Goal: Information Seeking & Learning: Find specific fact

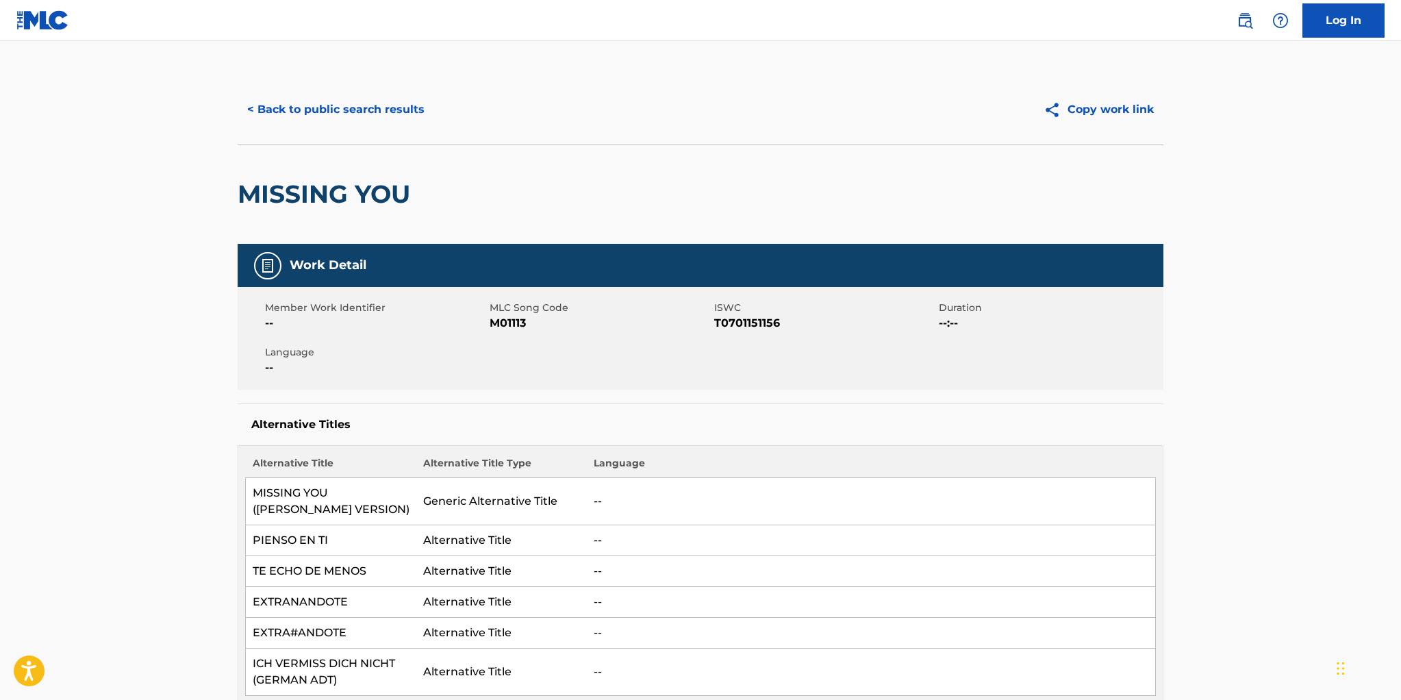
click at [337, 110] on button "< Back to public search results" at bounding box center [336, 109] width 196 height 34
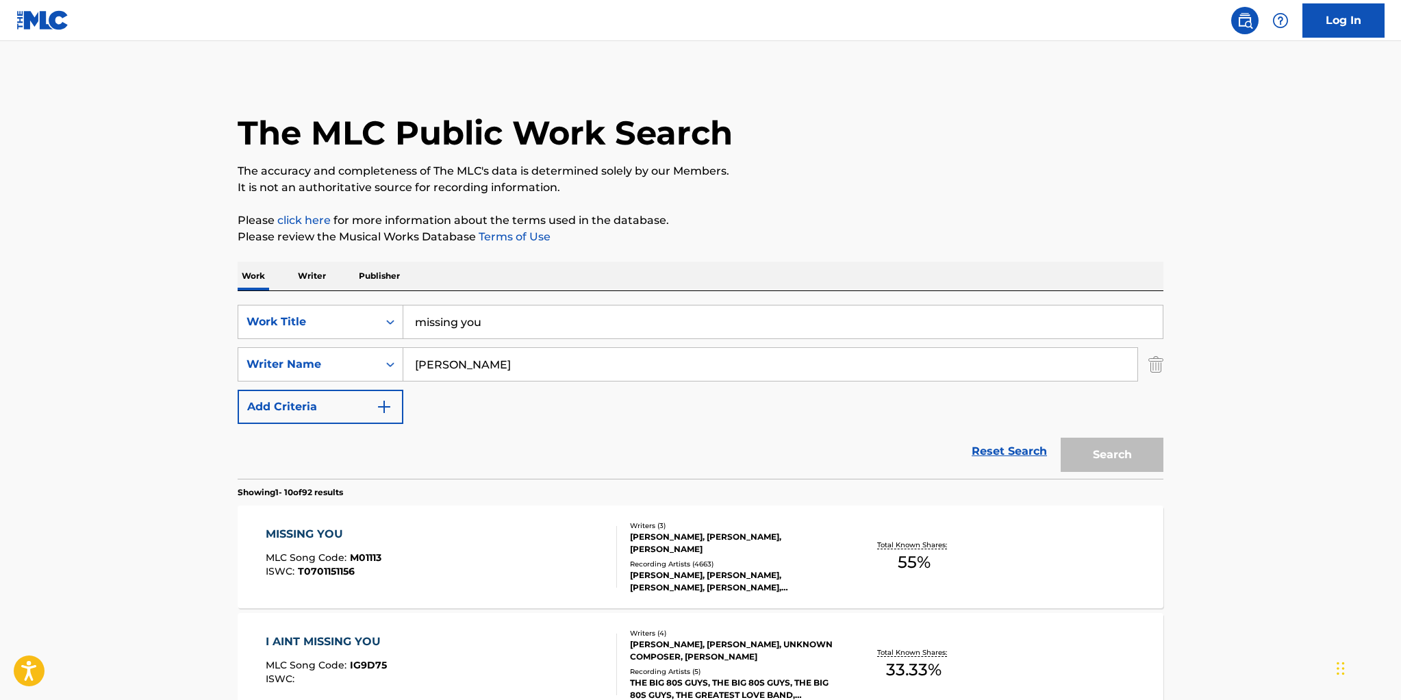
scroll to position [53, 0]
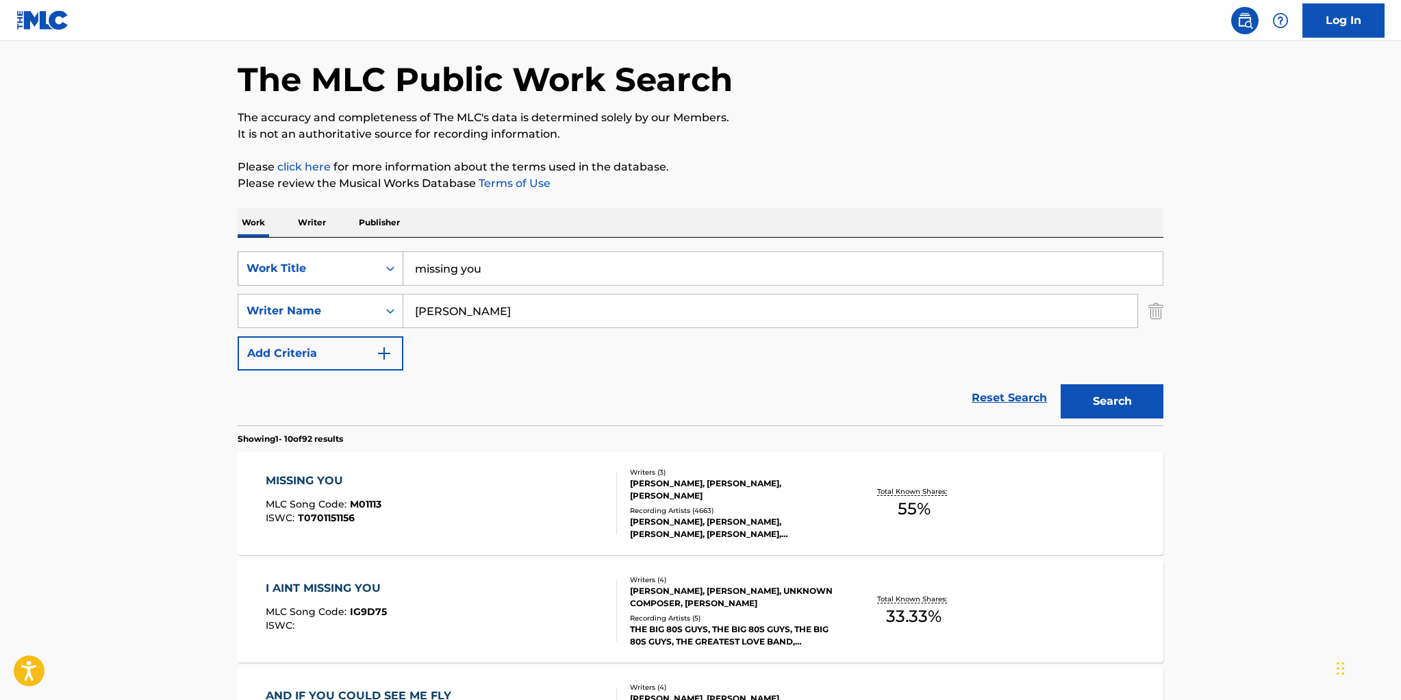
drag, startPoint x: 490, startPoint y: 269, endPoint x: 389, endPoint y: 266, distance: 101.4
click at [389, 266] on div "SearchWithCriteriacb05919a-c1f3-4dc0-8378-2eafd44aa817 Work Title missing you" at bounding box center [701, 268] width 926 height 34
click at [462, 312] on input "[PERSON_NAME]" at bounding box center [770, 310] width 734 height 33
type input "w"
click at [428, 271] on input "Search Form" at bounding box center [782, 268] width 759 height 33
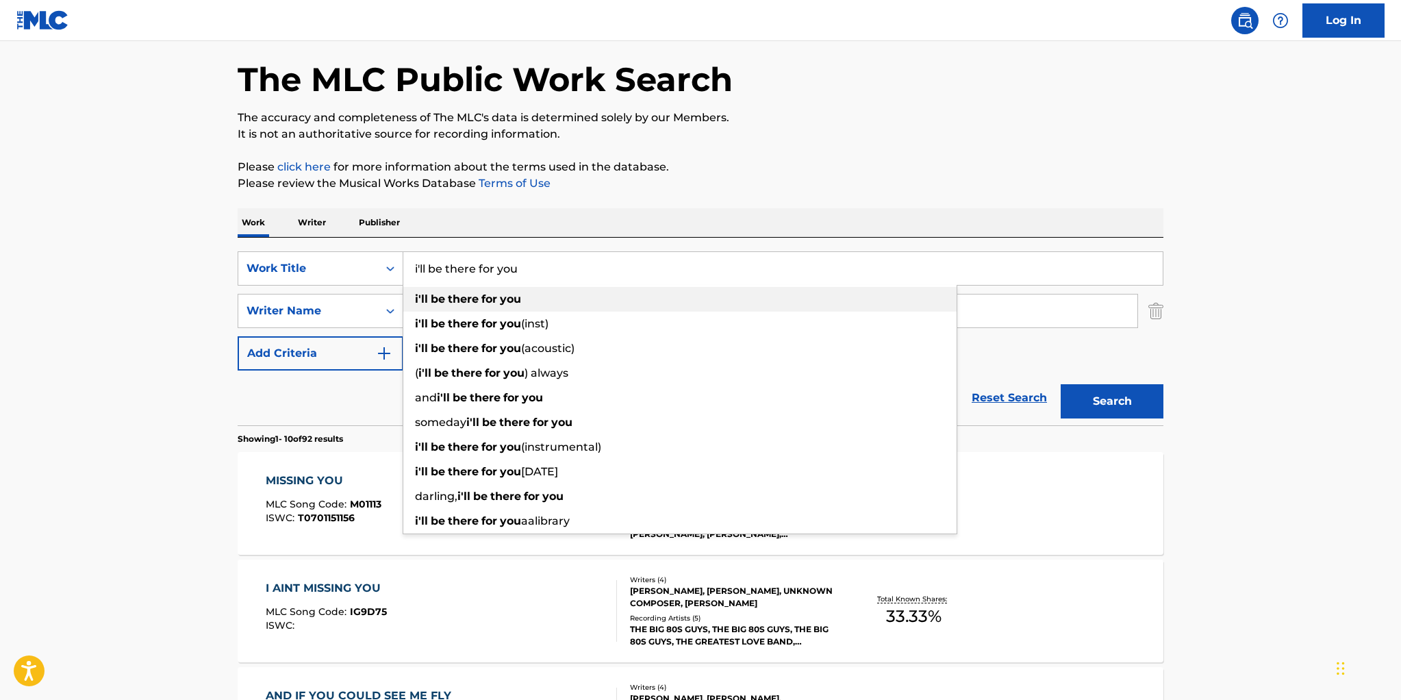
type input "i'll be there for you"
click at [428, 300] on span "Search Form" at bounding box center [429, 298] width 3 height 13
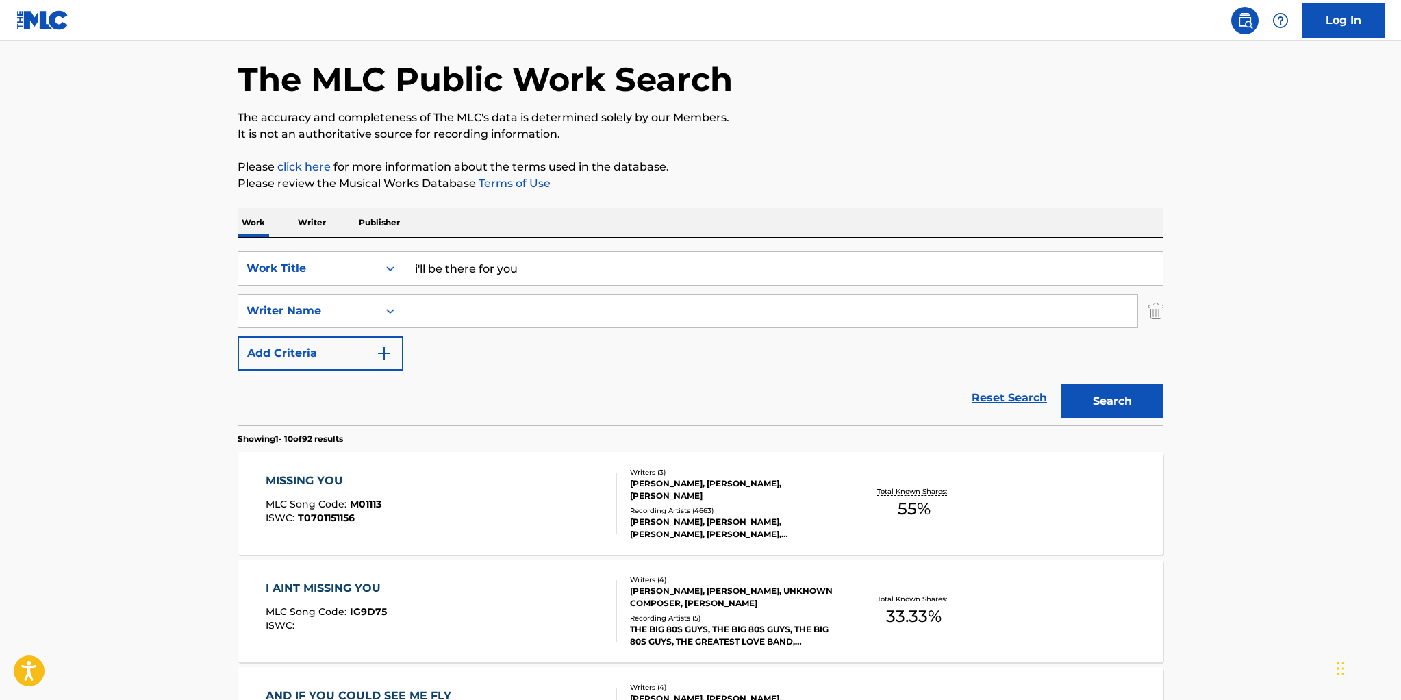
click at [429, 309] on input "Search Form" at bounding box center [770, 310] width 734 height 33
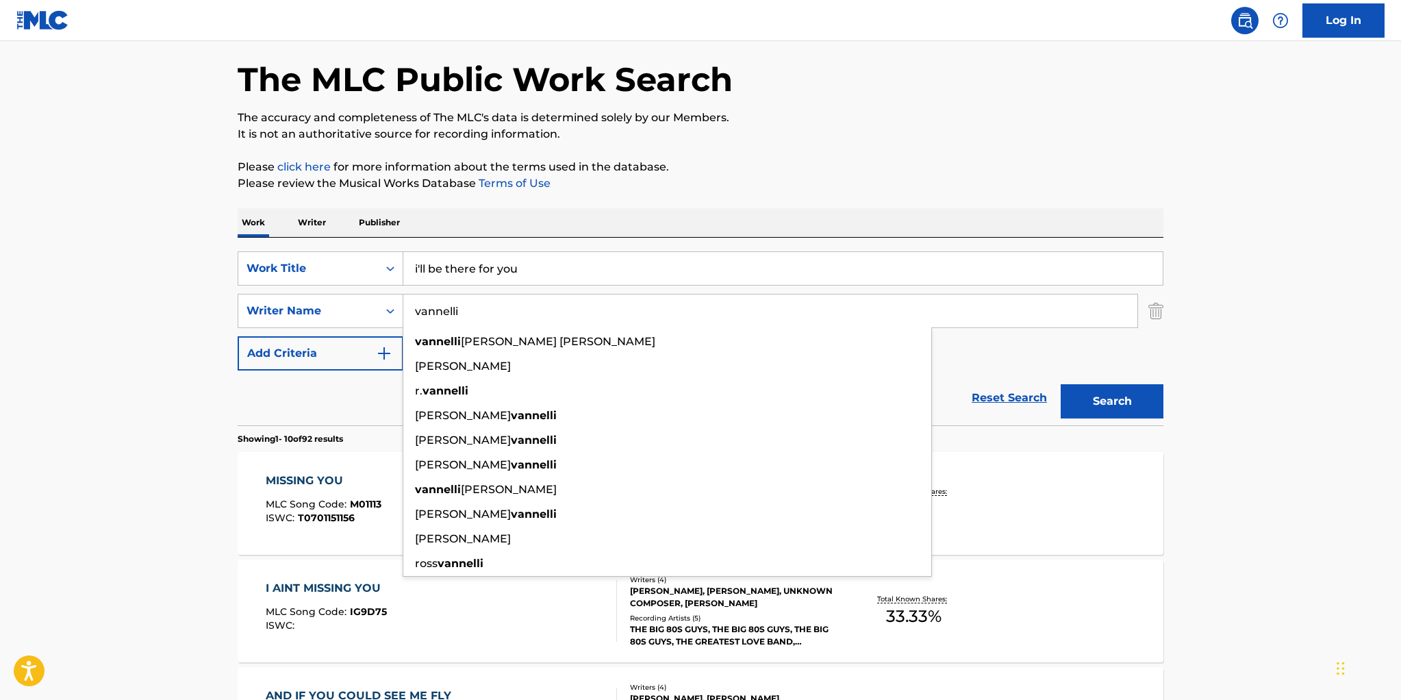
type input "vannelli"
click at [1060, 384] on button "Search" at bounding box center [1111, 401] width 103 height 34
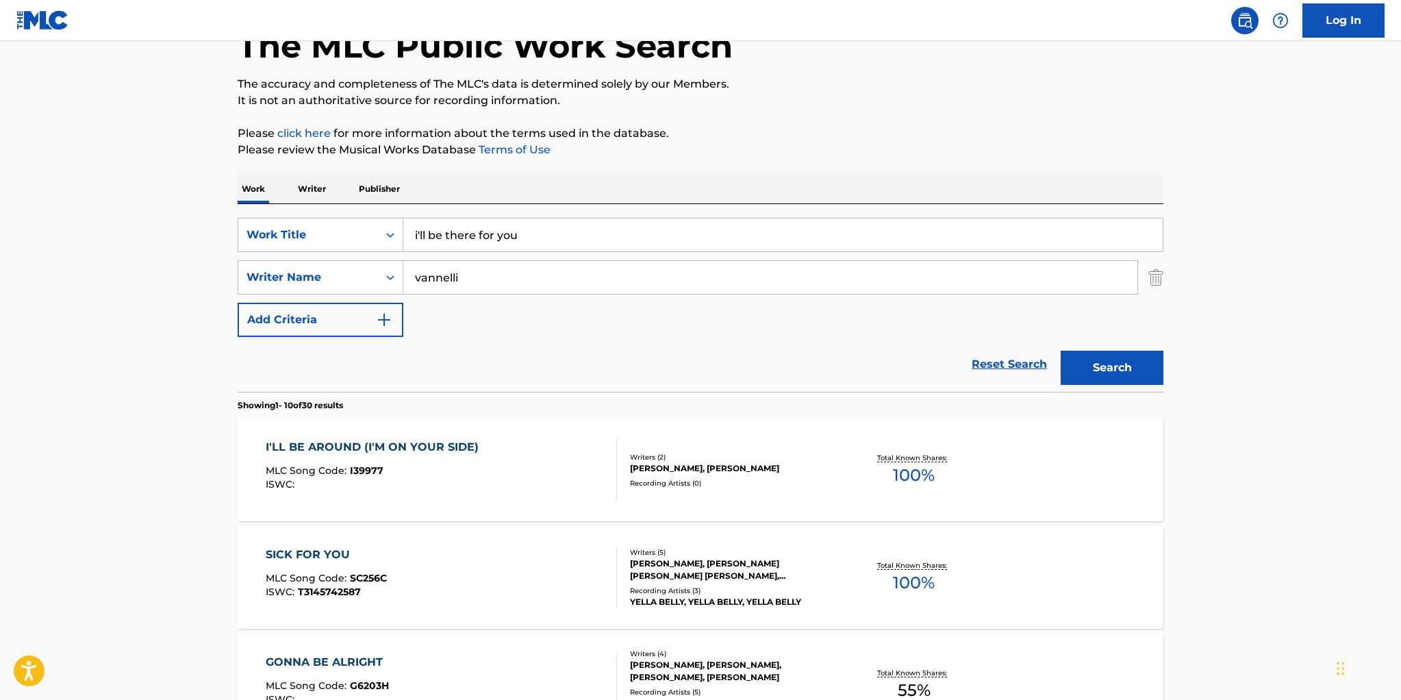
scroll to position [107, 0]
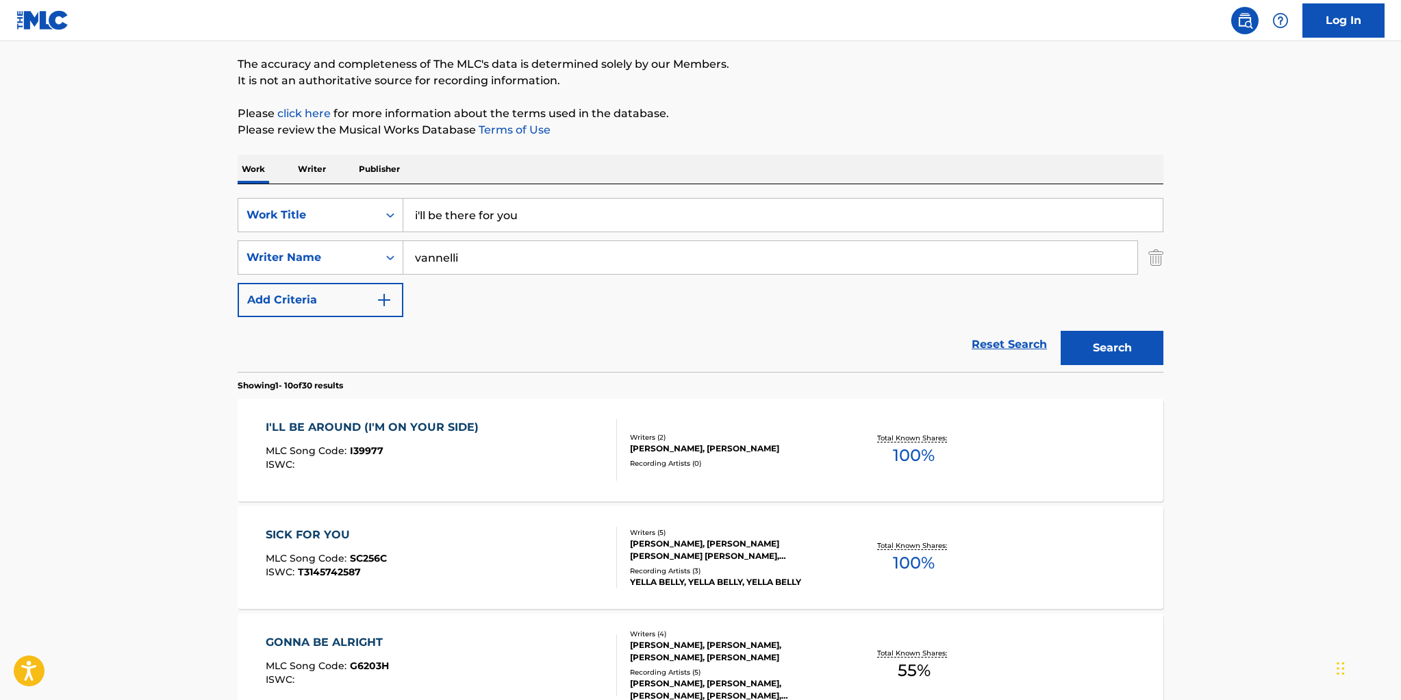
click at [683, 437] on div "Writers ( 2 )" at bounding box center [733, 437] width 207 height 10
